Goal: Information Seeking & Learning: Learn about a topic

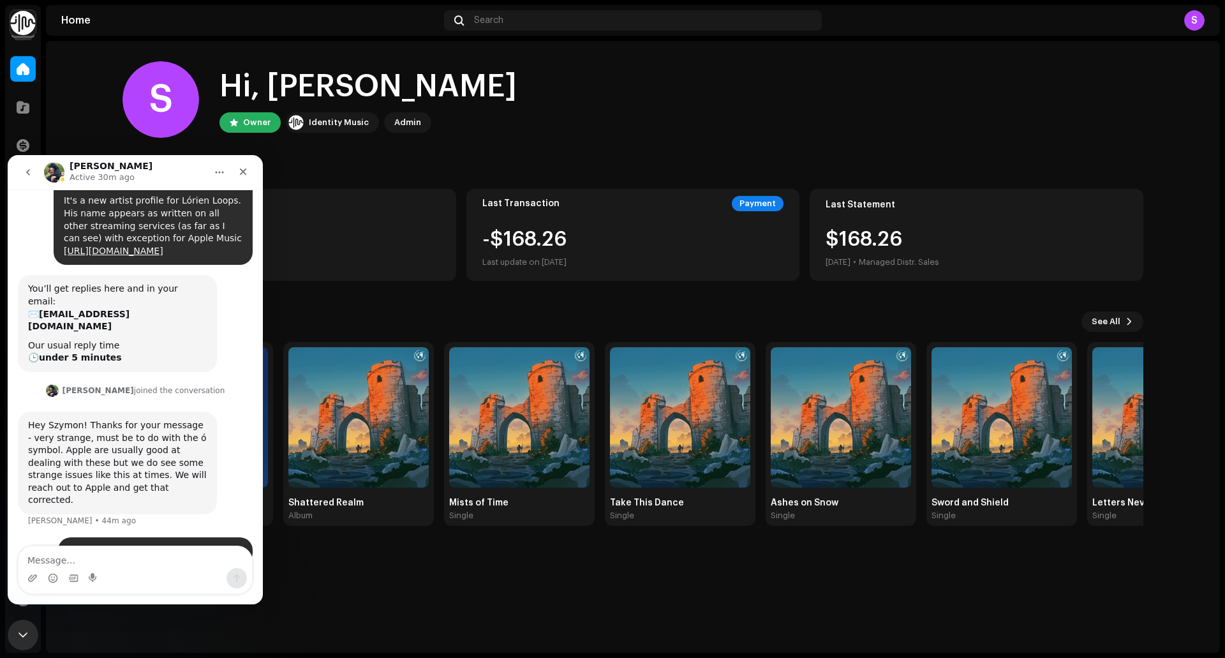
scroll to position [105, 0]
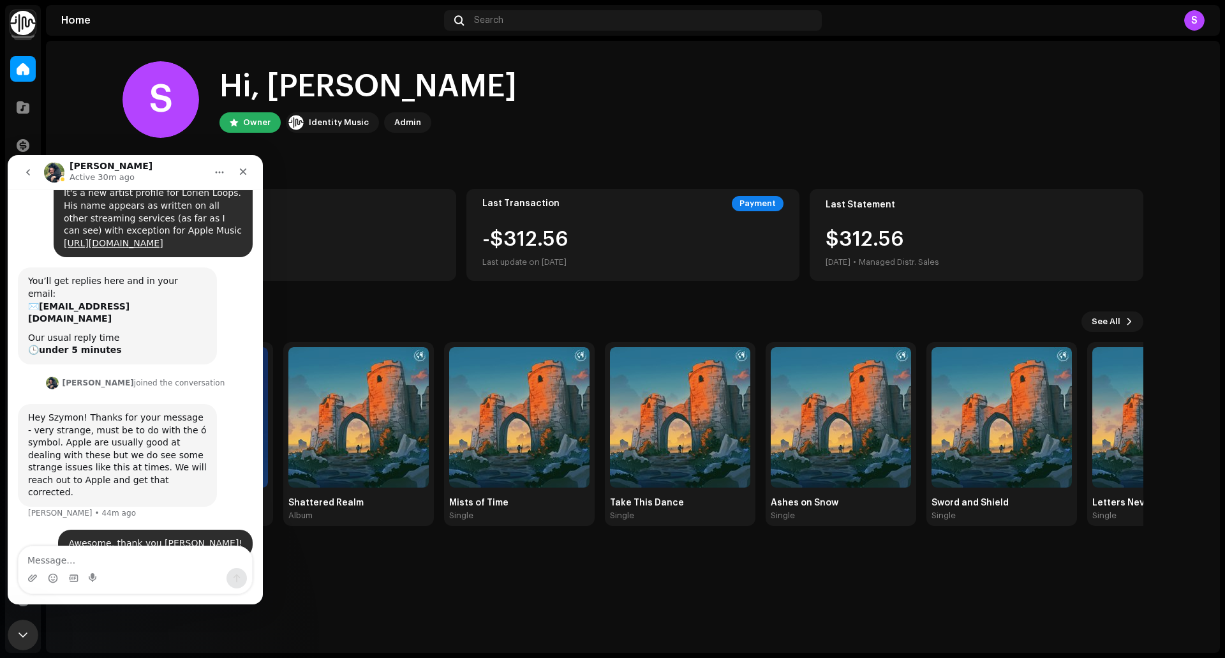
click at [411, 590] on div "S Hi, Szymon Owner Identity Music Admin Balance $0.00 Last update on [DATE] Las…" at bounding box center [633, 347] width 1174 height 612
click at [242, 175] on icon "Close" at bounding box center [243, 171] width 10 height 10
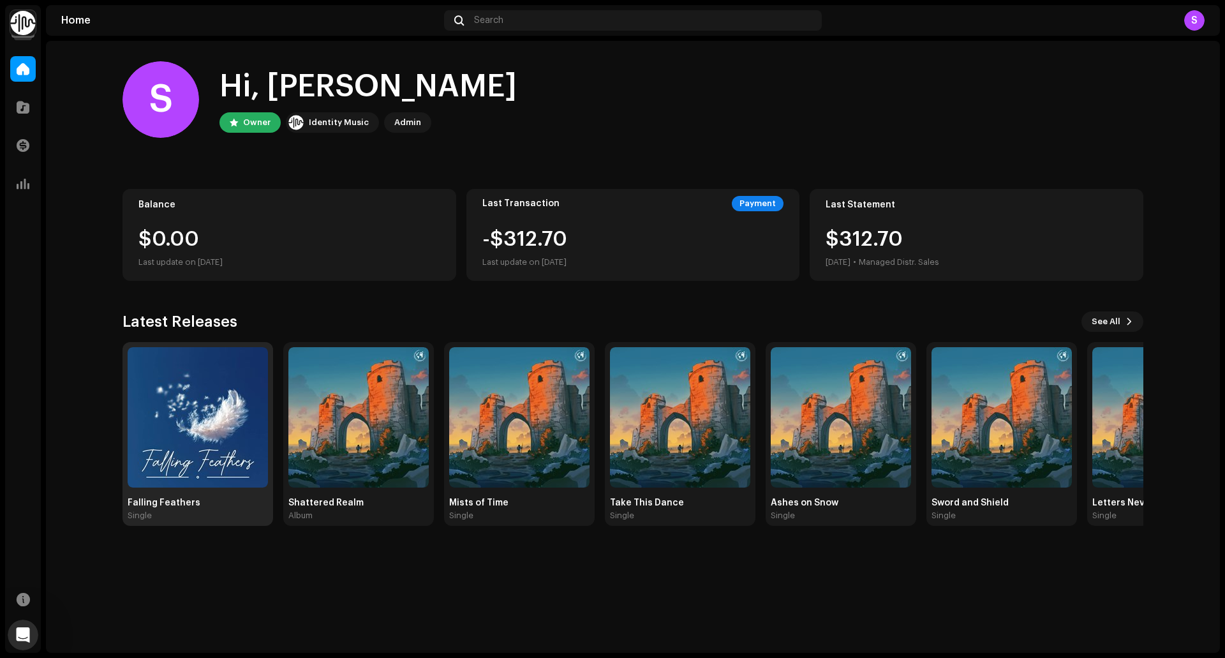
click at [228, 514] on div "Single" at bounding box center [198, 515] width 140 height 10
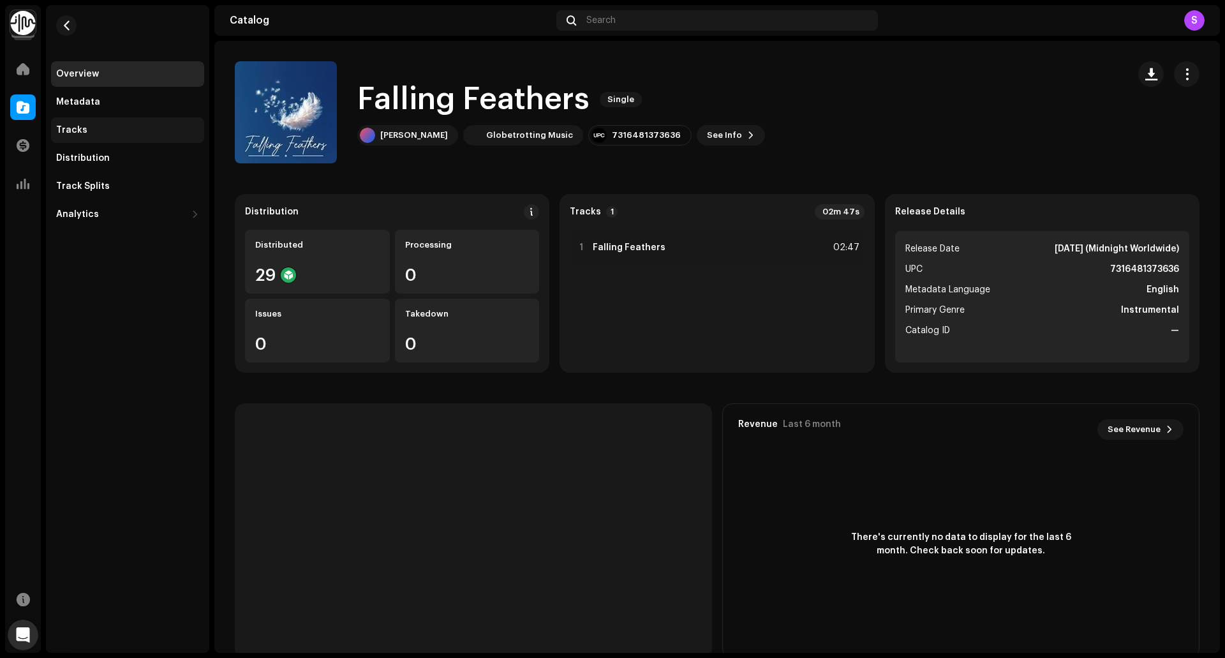
click at [114, 128] on div "Tracks" at bounding box center [127, 130] width 143 height 10
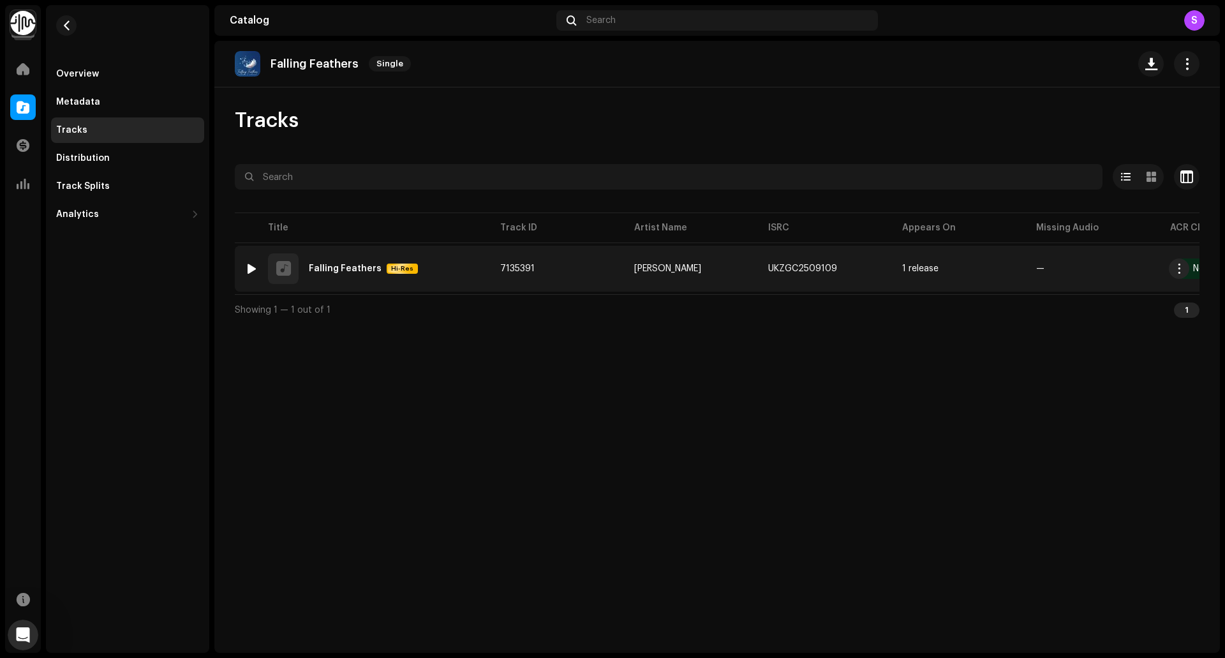
click at [253, 269] on div at bounding box center [252, 268] width 10 height 10
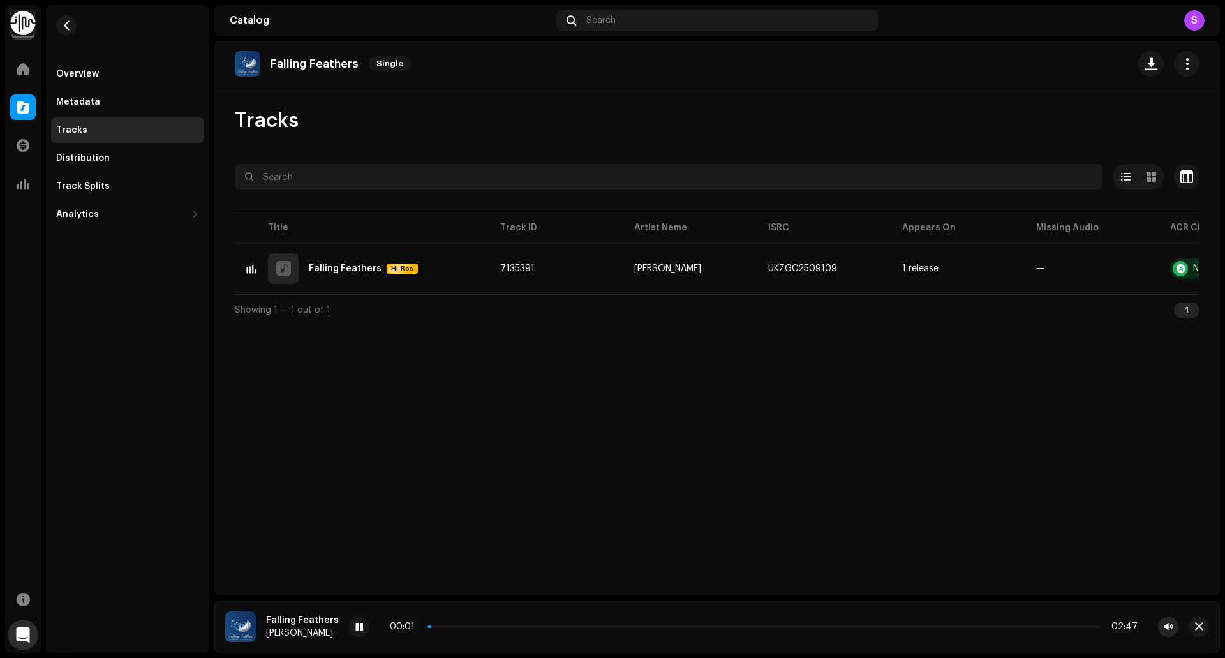
click at [1172, 623] on span "button" at bounding box center [1168, 626] width 9 height 10
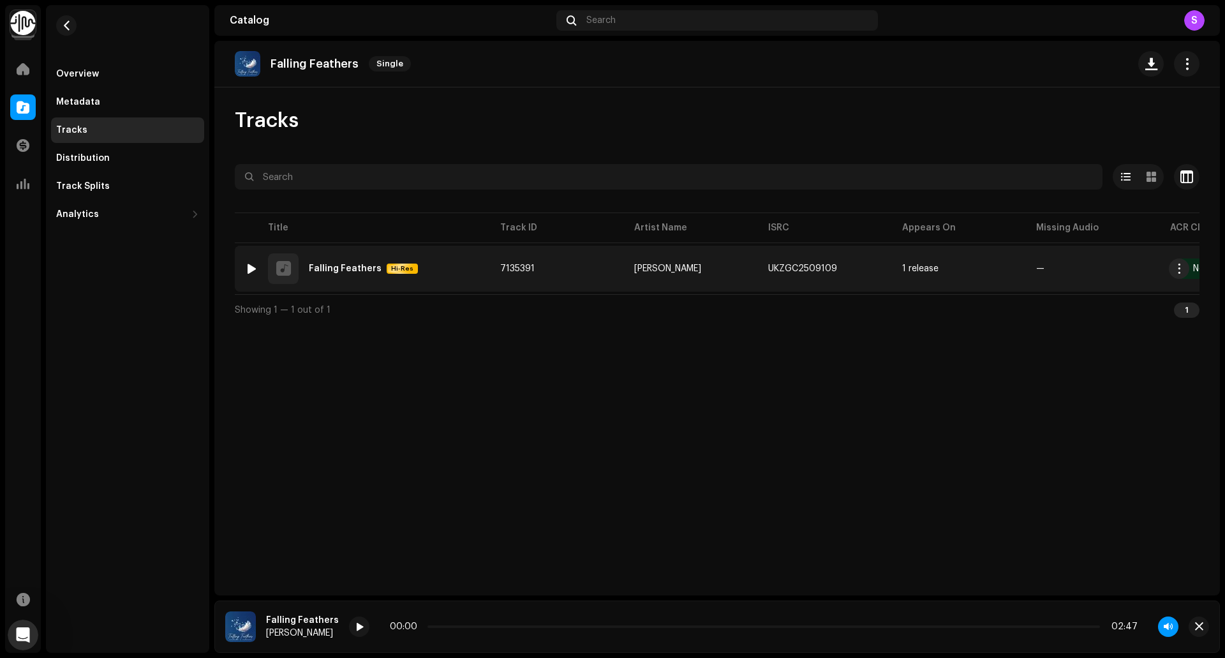
click at [238, 268] on td "1 Falling Feathers Hi-Res" at bounding box center [362, 269] width 255 height 46
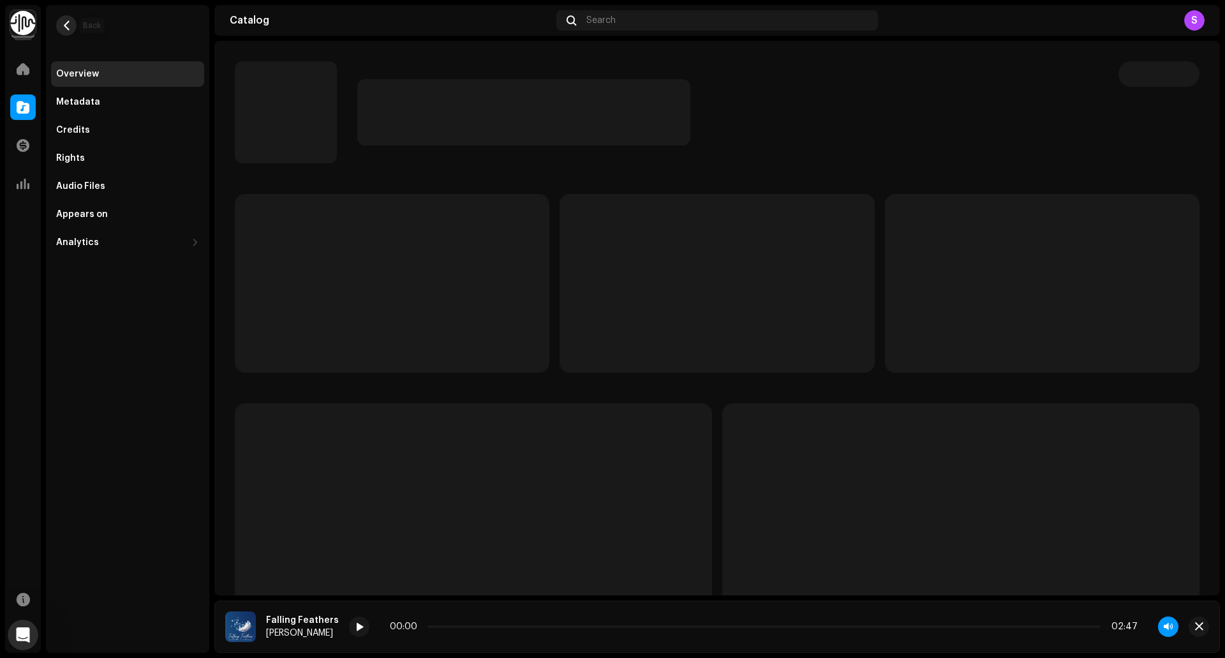
click at [70, 23] on span "button" at bounding box center [67, 25] width 10 height 10
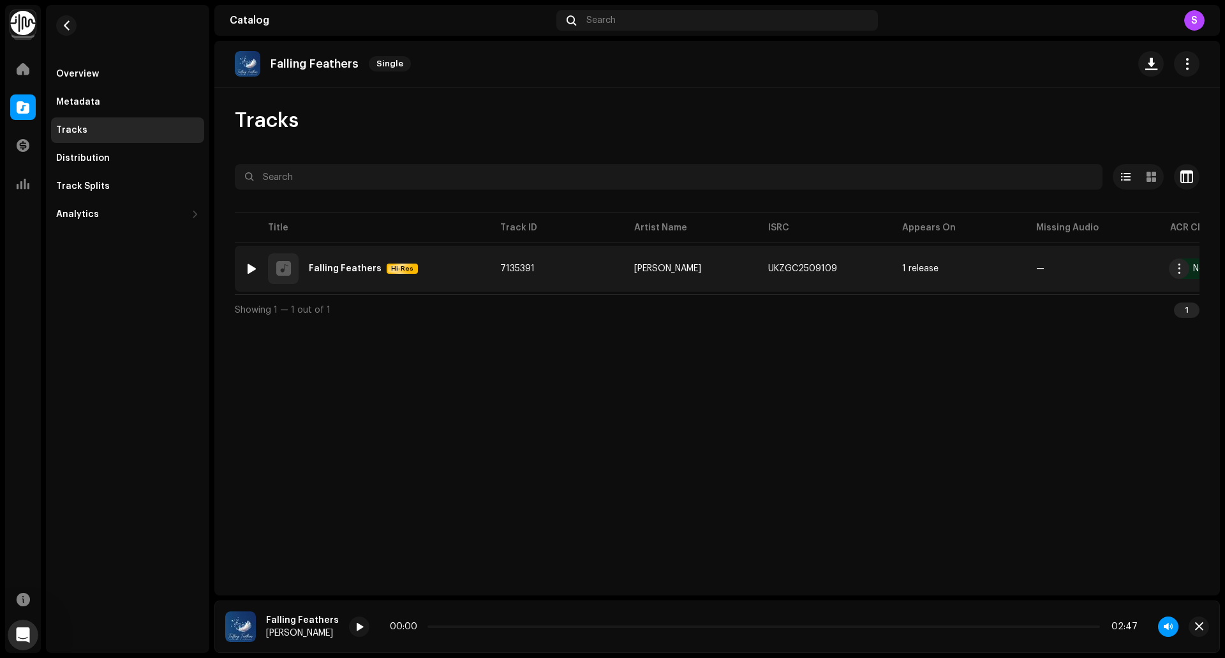
click at [251, 269] on div at bounding box center [252, 268] width 10 height 10
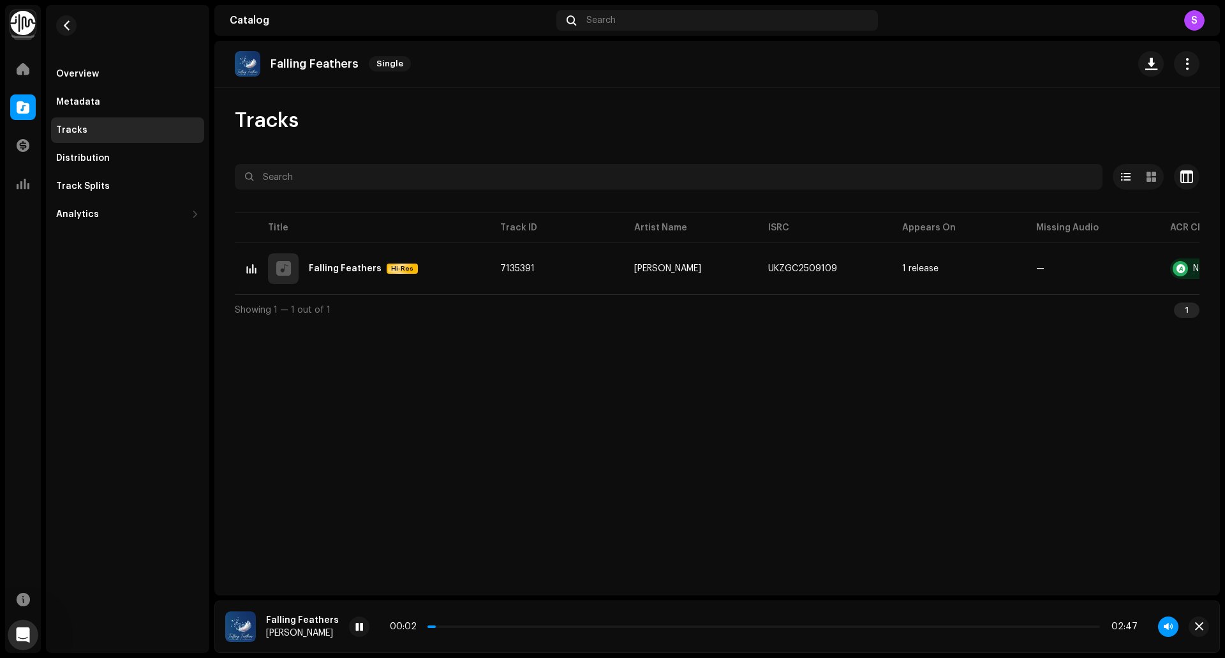
click at [466, 629] on div "00:02 02:47" at bounding box center [764, 626] width 748 height 10
click at [466, 626] on p-slider at bounding box center [763, 626] width 672 height 3
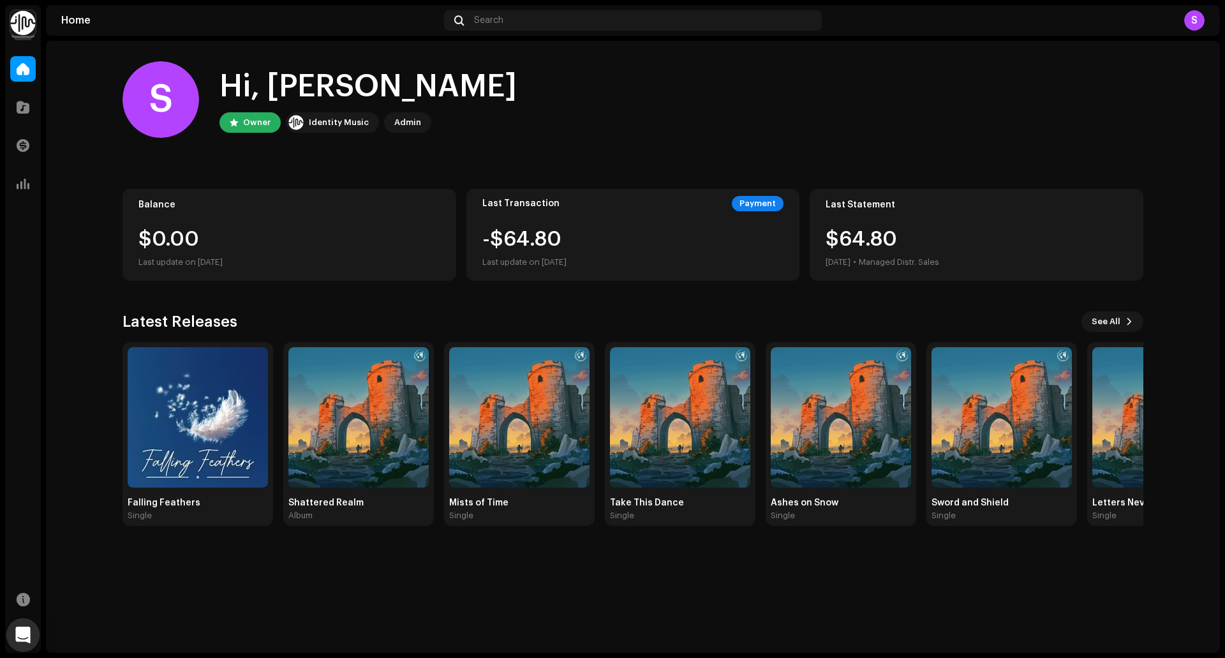
click at [17, 636] on icon "Open Intercom Messenger" at bounding box center [22, 634] width 15 height 17
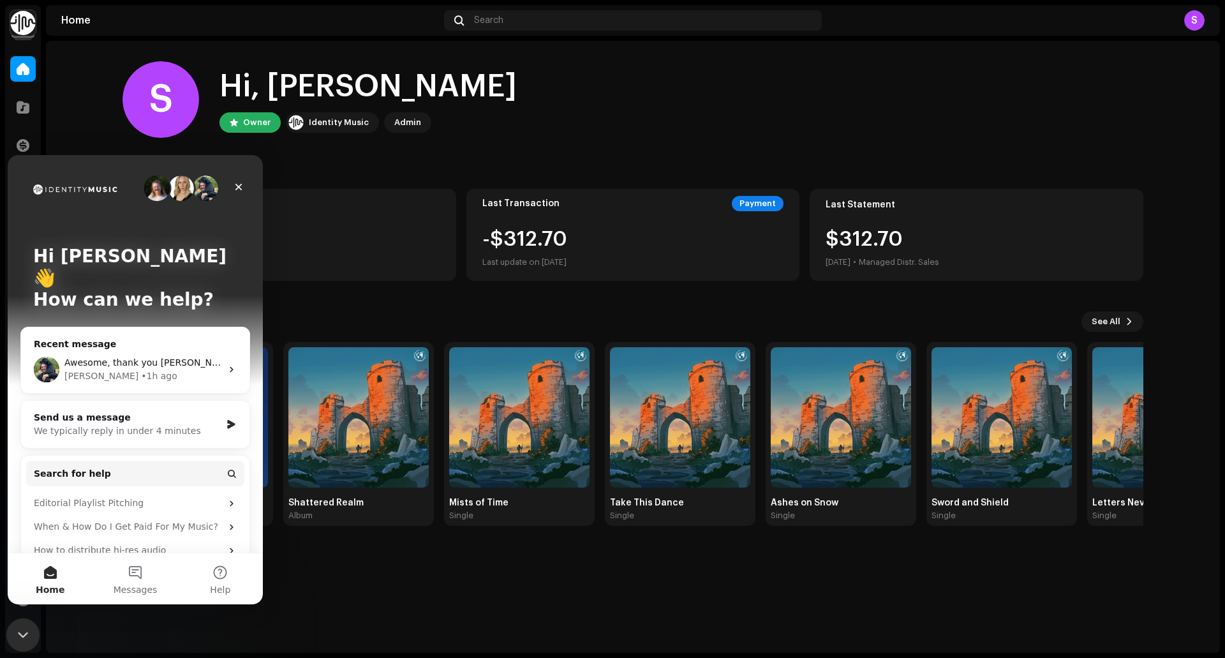
click at [28, 636] on icon "Close Intercom Messenger" at bounding box center [20, 632] width 15 height 15
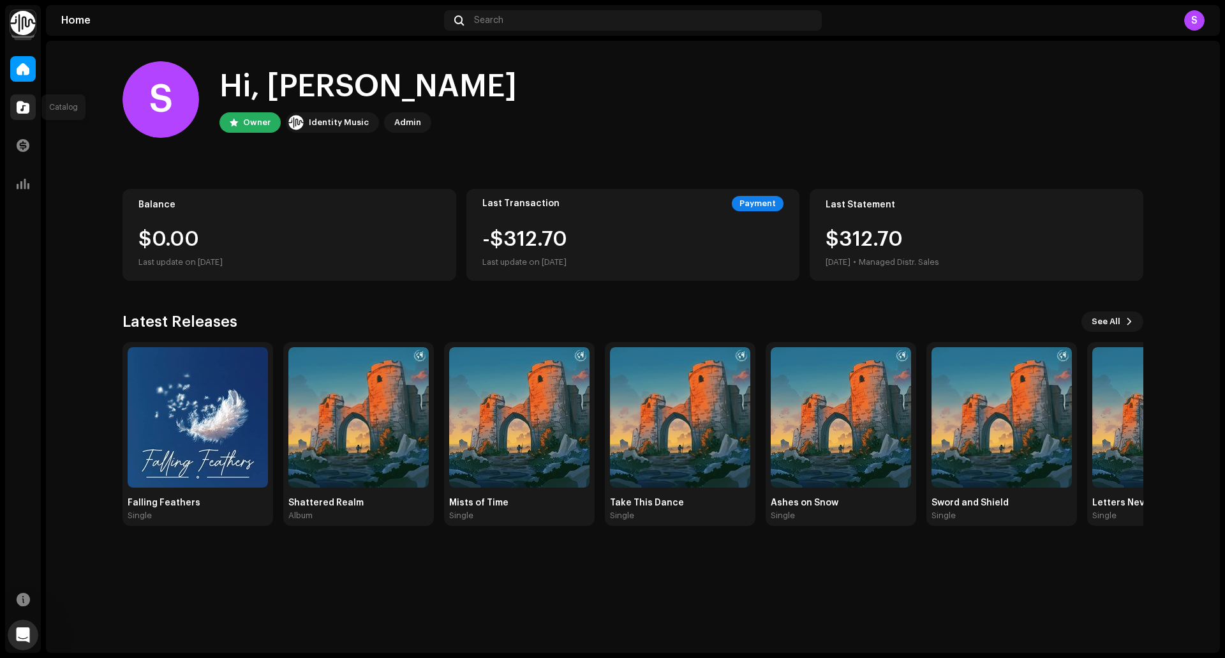
click at [30, 115] on div at bounding box center [23, 107] width 26 height 26
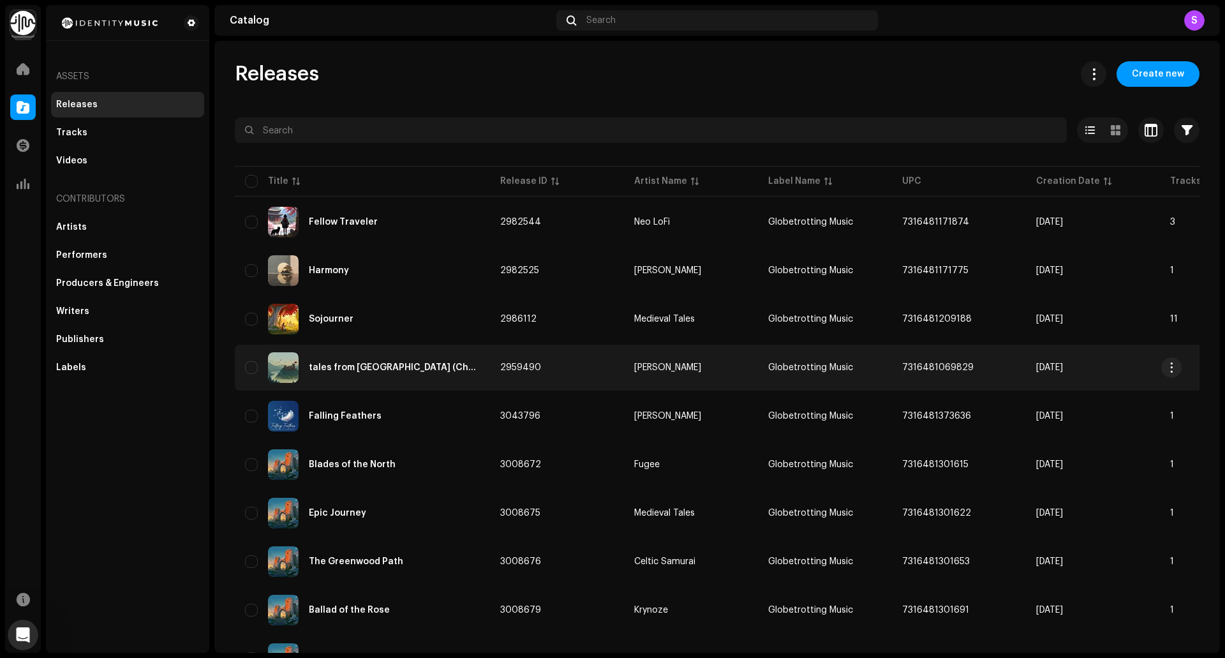
click at [430, 364] on div "tales from fortrose (Chapter II)" at bounding box center [394, 367] width 171 height 9
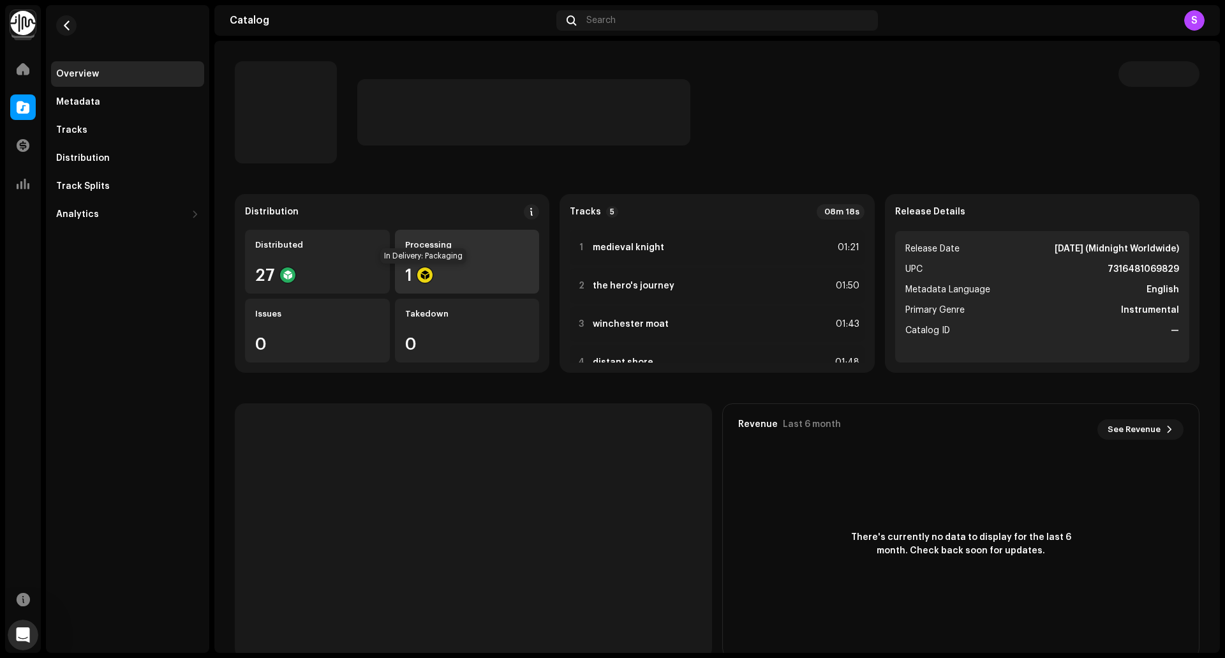
click at [424, 276] on div at bounding box center [424, 274] width 15 height 15
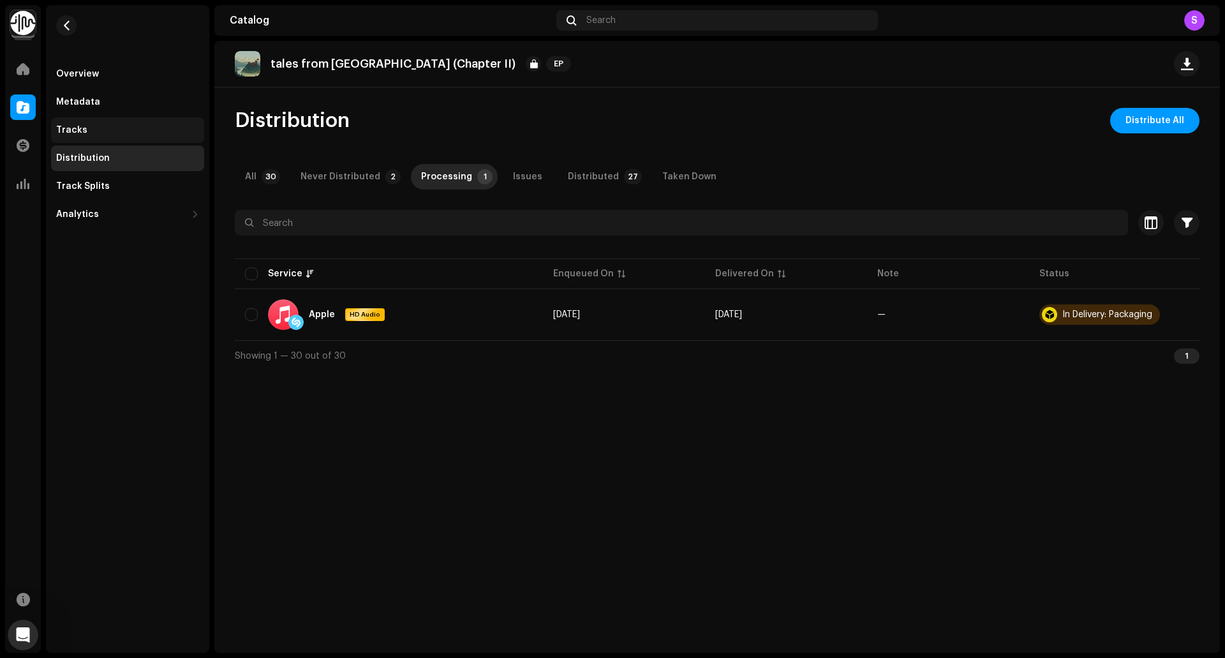
click at [103, 126] on div "Tracks" at bounding box center [127, 130] width 143 height 10
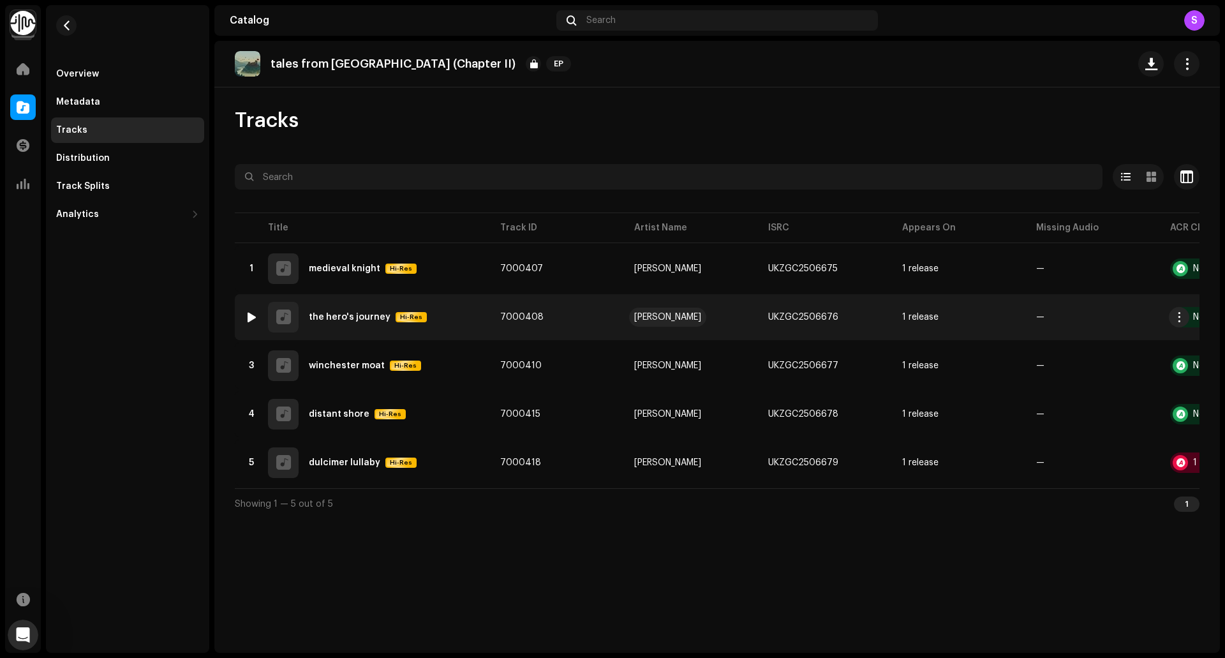
click at [653, 313] on div "Luke Tidbury" at bounding box center [667, 317] width 67 height 9
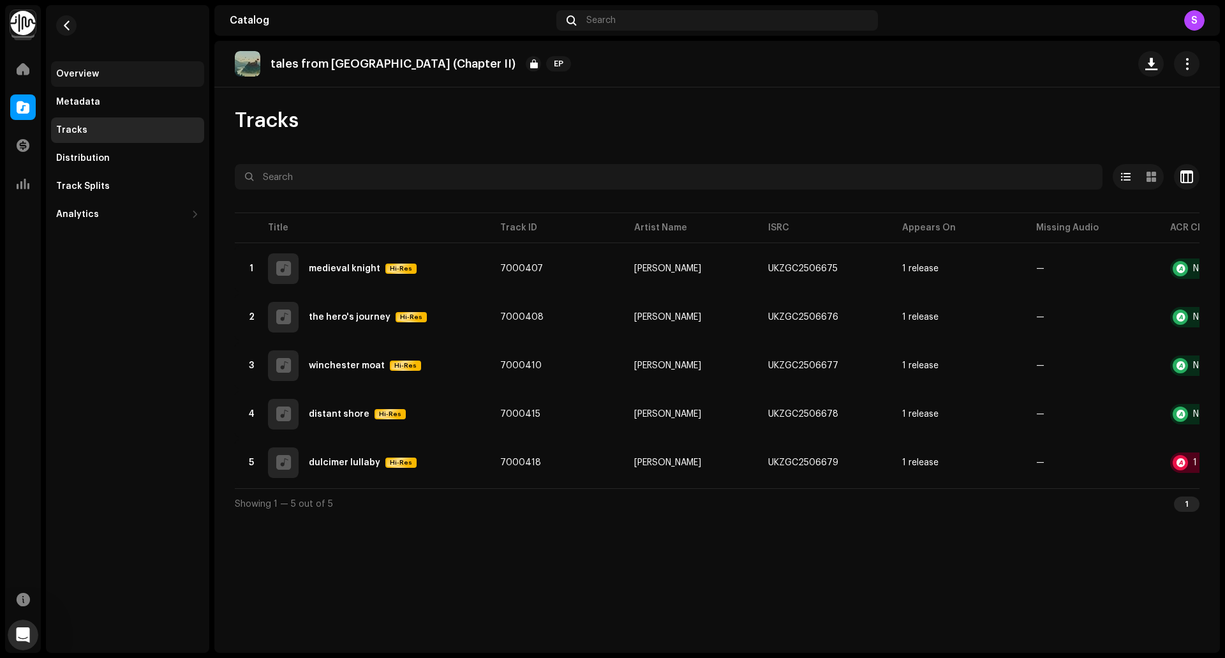
click at [81, 78] on div "Overview" at bounding box center [77, 74] width 43 height 10
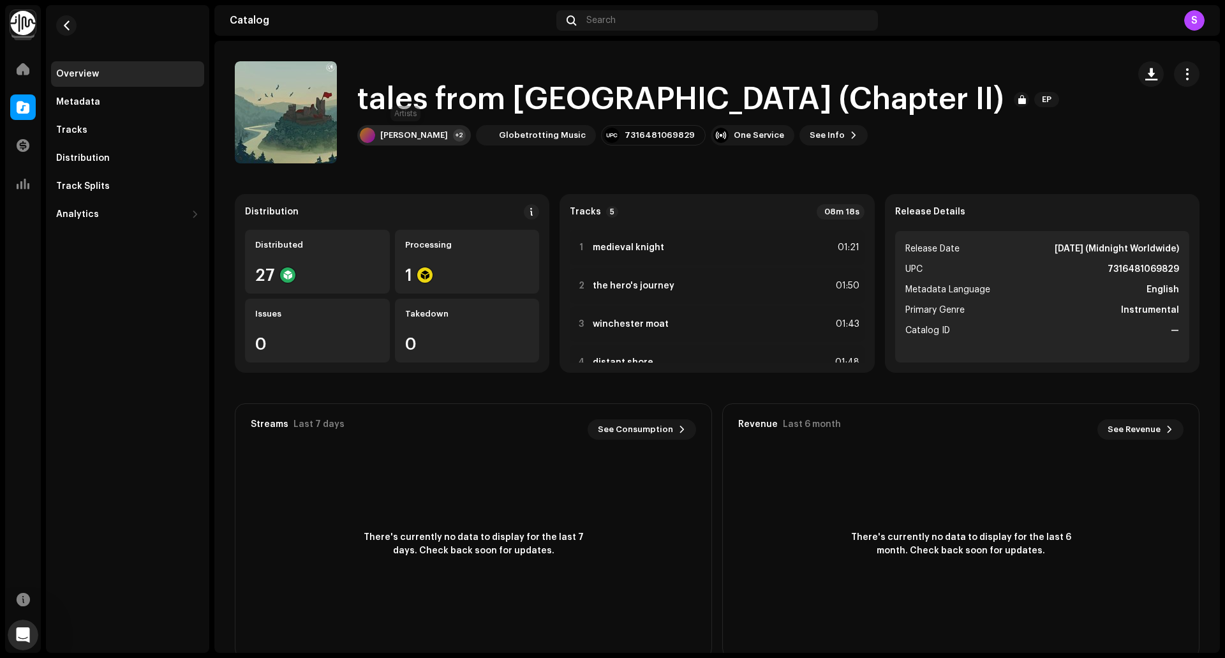
click at [415, 133] on div "Luke Tidbury" at bounding box center [414, 135] width 68 height 10
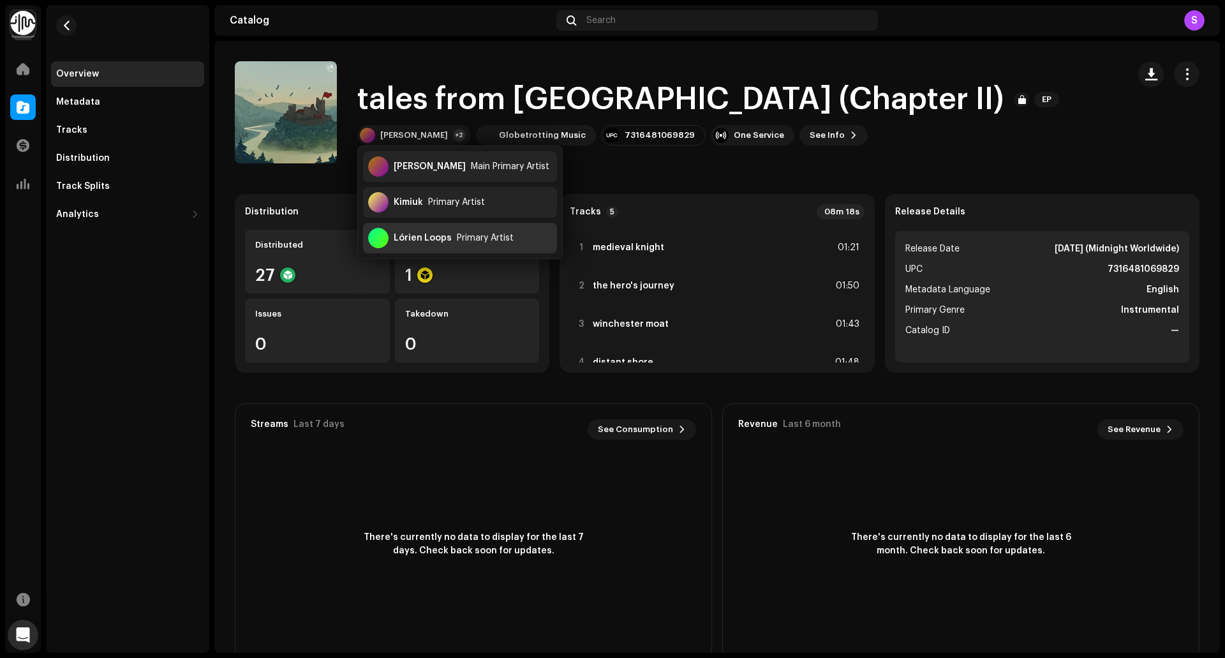
click at [430, 238] on div "Lórien Loops" at bounding box center [423, 238] width 58 height 10
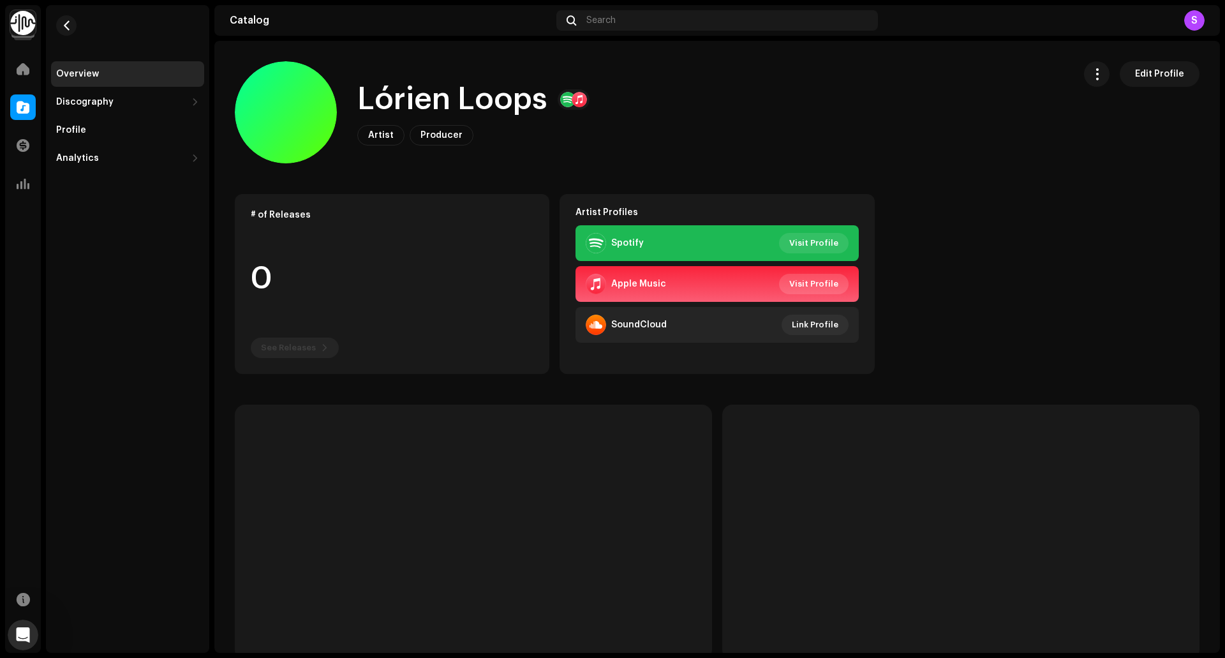
click at [805, 281] on span "Visit Profile" at bounding box center [813, 284] width 49 height 26
